Goal: Download file/media

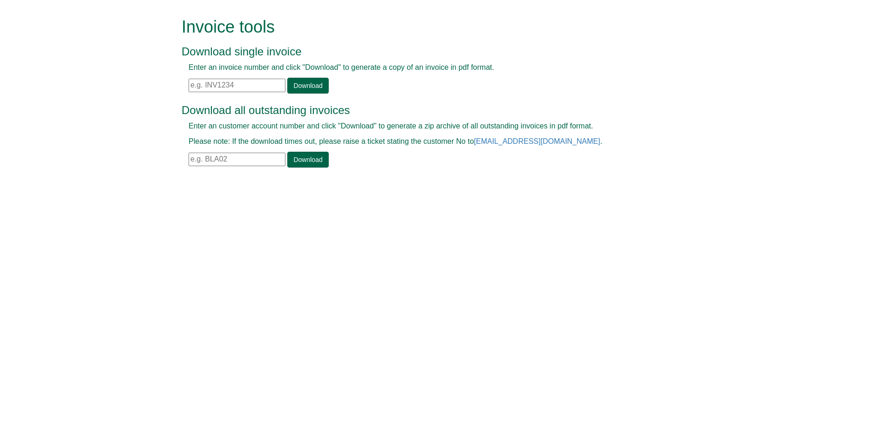
click at [229, 86] on input "text" at bounding box center [237, 86] width 97 height 14
paste input "INV1406680"
click at [291, 82] on link "Download" at bounding box center [307, 86] width 41 height 16
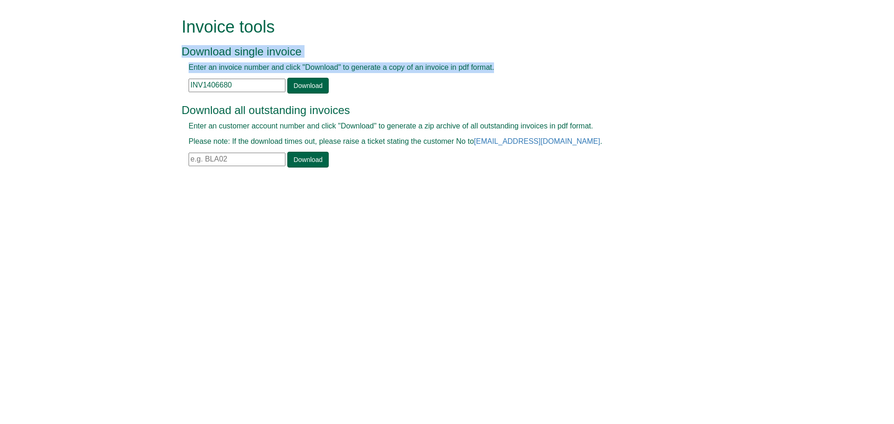
drag, startPoint x: 248, startPoint y: 80, endPoint x: 174, endPoint y: 88, distance: 74.0
click at [174, 88] on form "Invoice tools Download single invoice Enter an invoice number and click "Downlo…" at bounding box center [447, 93] width 894 height 187
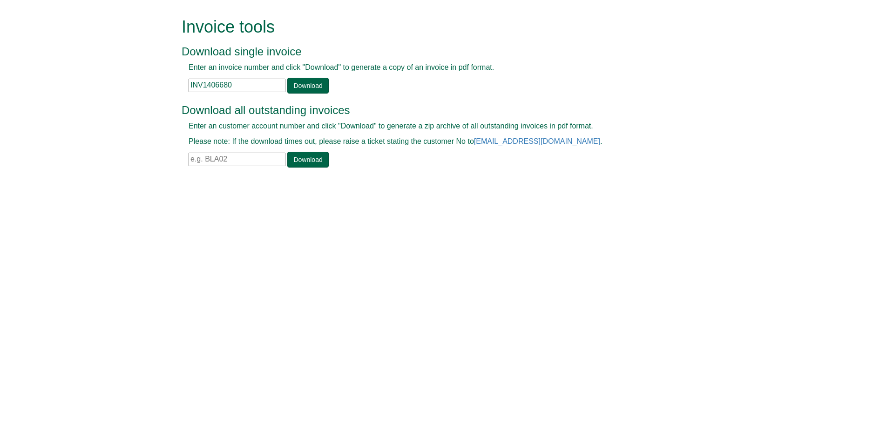
drag, startPoint x: 250, startPoint y: 87, endPoint x: 164, endPoint y: 88, distance: 85.7
click at [104, 92] on form "Invoice tools Download single invoice Enter an invoice number and click "Downlo…" at bounding box center [447, 93] width 894 height 187
paste input "1"
click at [306, 84] on link "Download" at bounding box center [307, 86] width 41 height 16
drag, startPoint x: 242, startPoint y: 81, endPoint x: 161, endPoint y: 89, distance: 80.9
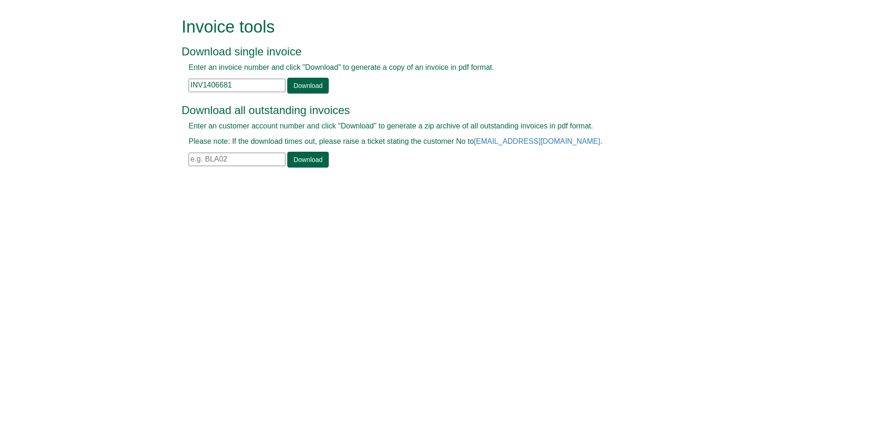
click at [161, 88] on form "Invoice tools Download single invoice Enter an invoice number and click "Downlo…" at bounding box center [447, 93] width 894 height 187
paste input "2"
click at [318, 87] on link "Download" at bounding box center [307, 86] width 41 height 16
drag, startPoint x: 241, startPoint y: 82, endPoint x: 195, endPoint y: 85, distance: 46.2
click at [140, 86] on form "Invoice tools Download single invoice Enter an invoice number and click "Downlo…" at bounding box center [447, 93] width 894 height 187
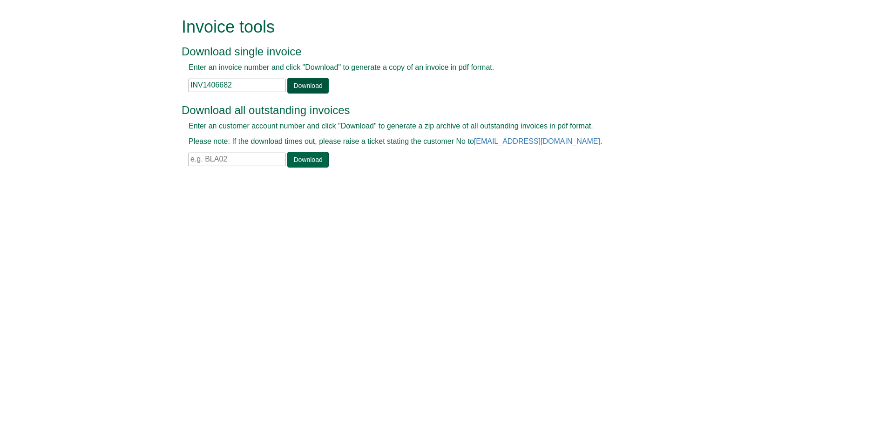
paste input "3"
click at [301, 84] on link "Download" at bounding box center [307, 86] width 41 height 16
drag, startPoint x: 241, startPoint y: 86, endPoint x: 154, endPoint y: 89, distance: 87.1
click at [154, 89] on form "Invoice tools Download single invoice Enter an invoice number and click "Downlo…" at bounding box center [447, 93] width 894 height 187
paste input "4"
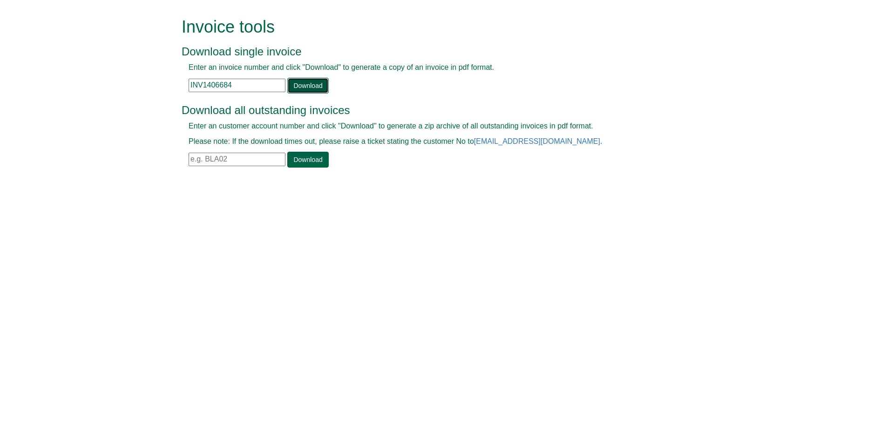
click at [301, 88] on link "Download" at bounding box center [307, 86] width 41 height 16
drag, startPoint x: 187, startPoint y: 86, endPoint x: 157, endPoint y: 87, distance: 29.8
click at [157, 87] on form "Invoice tools Download single invoice Enter an invoice number and click "Downlo…" at bounding box center [447, 93] width 894 height 187
paste input "5"
click at [302, 87] on link "Download" at bounding box center [307, 86] width 41 height 16
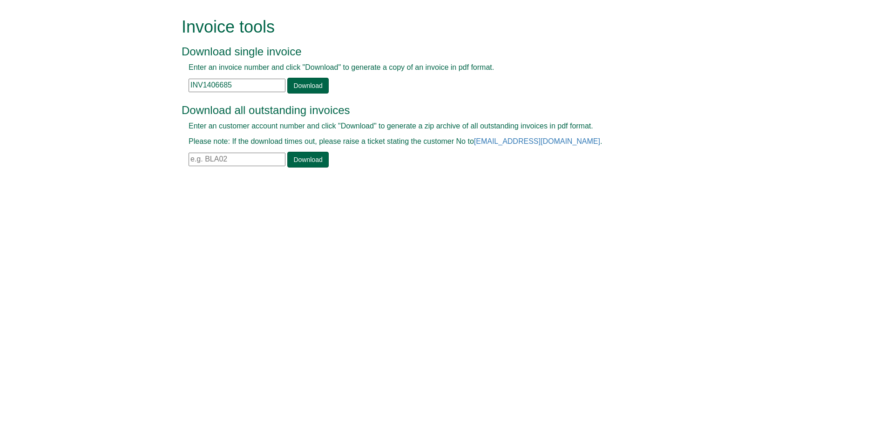
drag, startPoint x: 250, startPoint y: 86, endPoint x: 204, endPoint y: 90, distance: 45.8
click at [136, 92] on form "Invoice tools Download single invoice Enter an invoice number and click "Downlo…" at bounding box center [447, 93] width 894 height 187
paste input "6"
click at [311, 81] on link "Download" at bounding box center [307, 86] width 41 height 16
drag, startPoint x: 233, startPoint y: 88, endPoint x: 68, endPoint y: 81, distance: 165.0
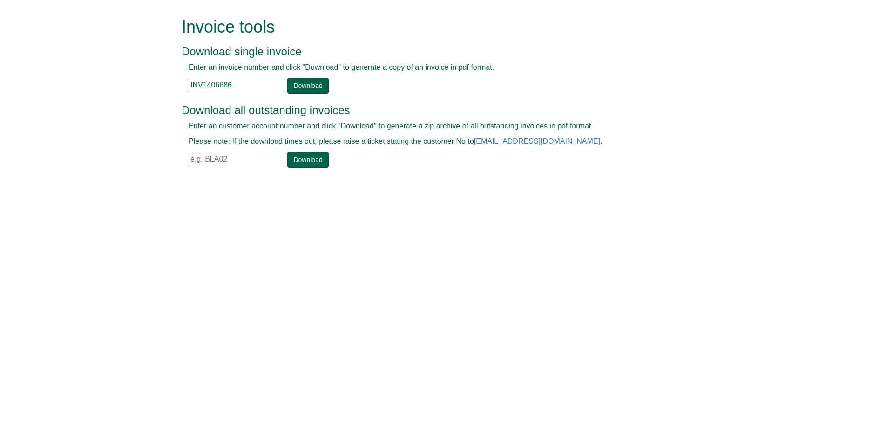
click at [52, 83] on form "Invoice tools Download single invoice Enter an invoice number and click "Downlo…" at bounding box center [447, 93] width 894 height 187
paste input "18"
click at [302, 84] on link "Download" at bounding box center [307, 86] width 41 height 16
click at [307, 88] on link "Download" at bounding box center [307, 86] width 41 height 16
drag, startPoint x: 241, startPoint y: 83, endPoint x: 154, endPoint y: 86, distance: 87.1
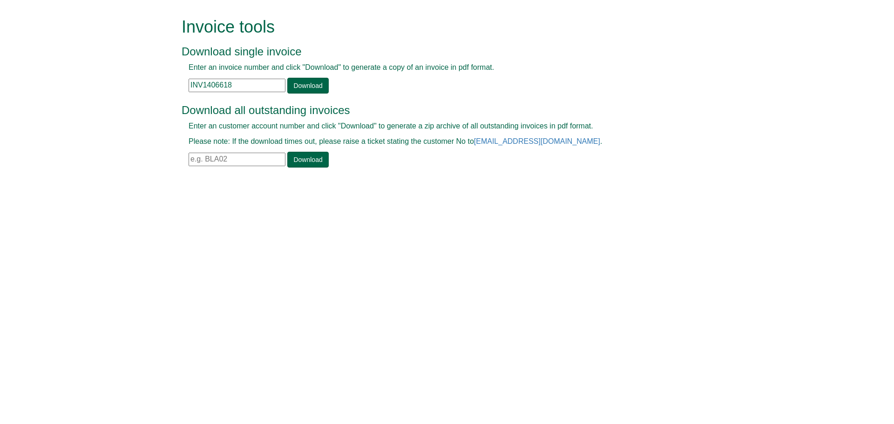
click at [94, 87] on form "Invoice tools Download single invoice Enter an invoice number and click "Downlo…" at bounding box center [447, 93] width 894 height 187
paste input "9"
drag, startPoint x: 316, startPoint y: 88, endPoint x: 319, endPoint y: 83, distance: 6.1
click at [316, 88] on link "Download" at bounding box center [307, 86] width 41 height 16
drag, startPoint x: 118, startPoint y: 78, endPoint x: 84, endPoint y: 79, distance: 34.5
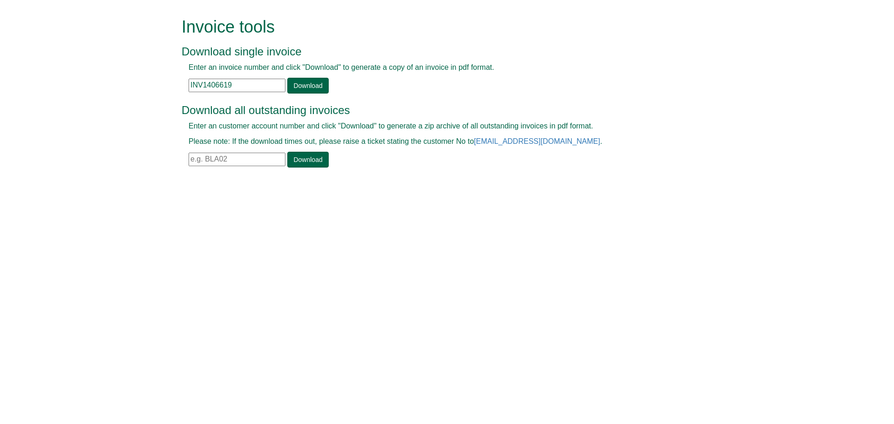
click at [82, 78] on form "Invoice tools Download single invoice Enter an invoice number and click "Downlo…" at bounding box center [447, 93] width 894 height 187
paste input "60"
click at [290, 86] on link "Download" at bounding box center [307, 86] width 41 height 16
drag, startPoint x: 183, startPoint y: 85, endPoint x: 111, endPoint y: 86, distance: 72.2
click at [111, 86] on form "Invoice tools Download single invoice Enter an invoice number and click "Downlo…" at bounding box center [447, 93] width 894 height 187
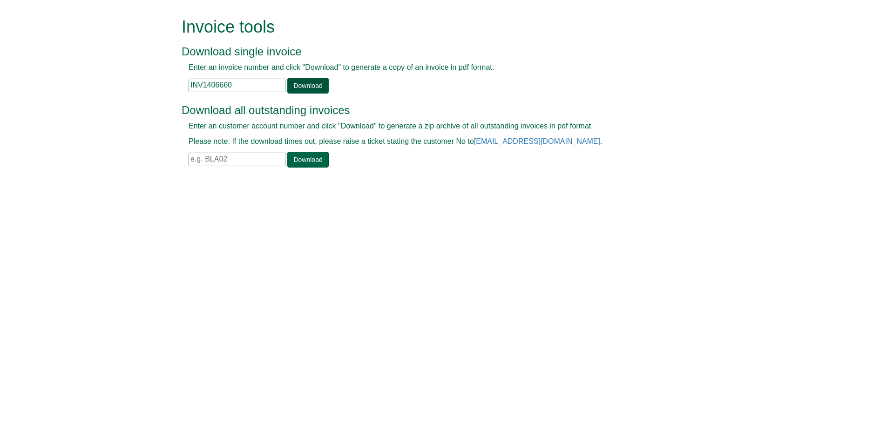
paste input "1"
click at [311, 88] on link "Download" at bounding box center [307, 86] width 41 height 16
click at [199, 83] on input "INV1406661" at bounding box center [237, 86] width 97 height 14
drag, startPoint x: 226, startPoint y: 88, endPoint x: 99, endPoint y: 89, distance: 127.1
click at [95, 88] on form "Invoice tools Download single invoice Enter an invoice number and click "Downlo…" at bounding box center [447, 93] width 894 height 187
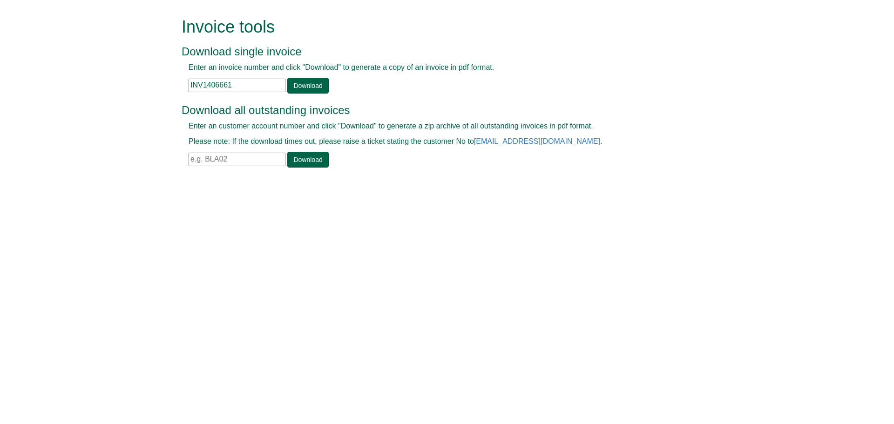
paste input "2"
click at [313, 89] on link "Download" at bounding box center [307, 86] width 41 height 16
drag, startPoint x: 242, startPoint y: 86, endPoint x: 173, endPoint y: 80, distance: 69.6
click at [173, 80] on form "Invoice tools Download single invoice Enter an invoice number and click "Downlo…" at bounding box center [447, 93] width 894 height 187
paste input "5855"
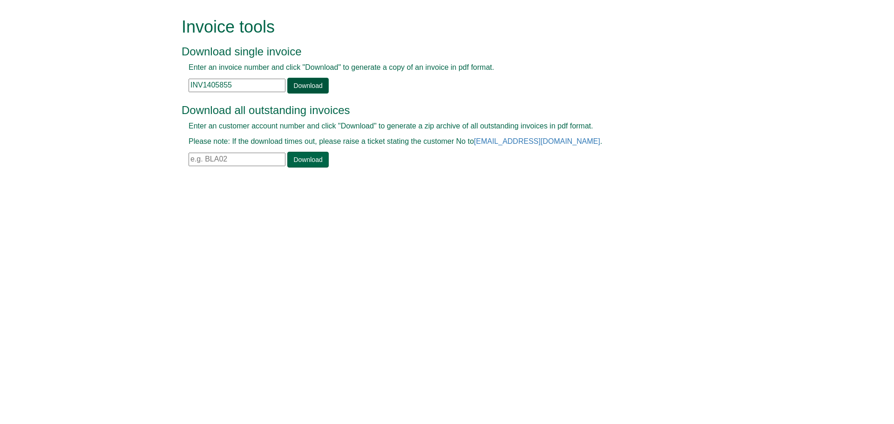
type input "INV1405855"
click at [319, 86] on link "Download" at bounding box center [307, 86] width 41 height 16
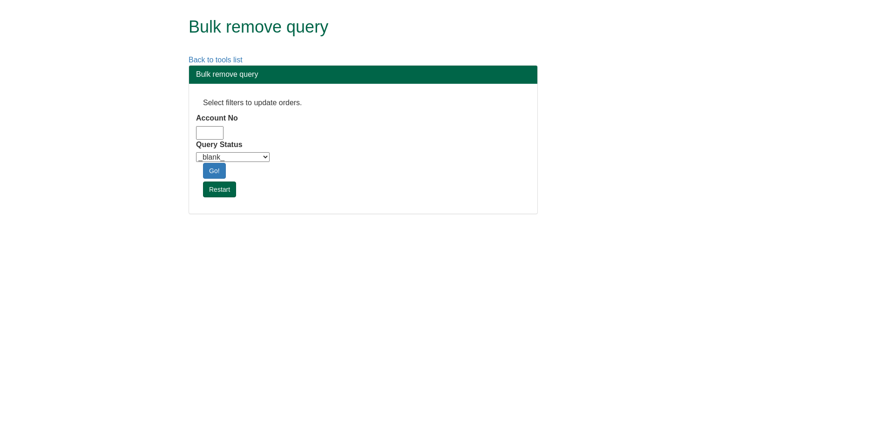
click at [208, 136] on input "Account No" at bounding box center [209, 133] width 27 height 14
type input "adm10"
drag, startPoint x: 240, startPoint y: 156, endPoint x: 245, endPoint y: 159, distance: 6.7
click at [240, 156] on select "_blank_ Customer Credit_Control Purchasing Internal Other Address High_Value Co…" at bounding box center [233, 157] width 74 height 10
select select "Automation_Check"
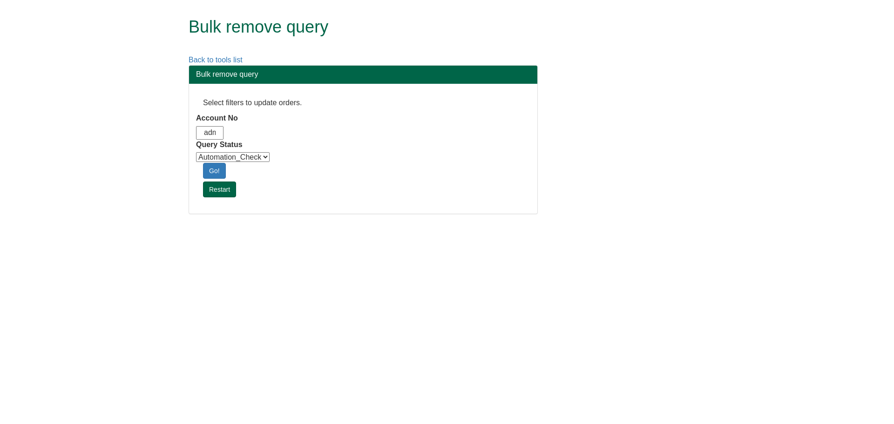
click at [196, 152] on select "_blank_ Customer Credit_Control Purchasing Internal Other Address High_Value Co…" at bounding box center [233, 157] width 74 height 10
click at [220, 169] on link "Go!" at bounding box center [214, 171] width 23 height 16
